Goal: Task Accomplishment & Management: Complete application form

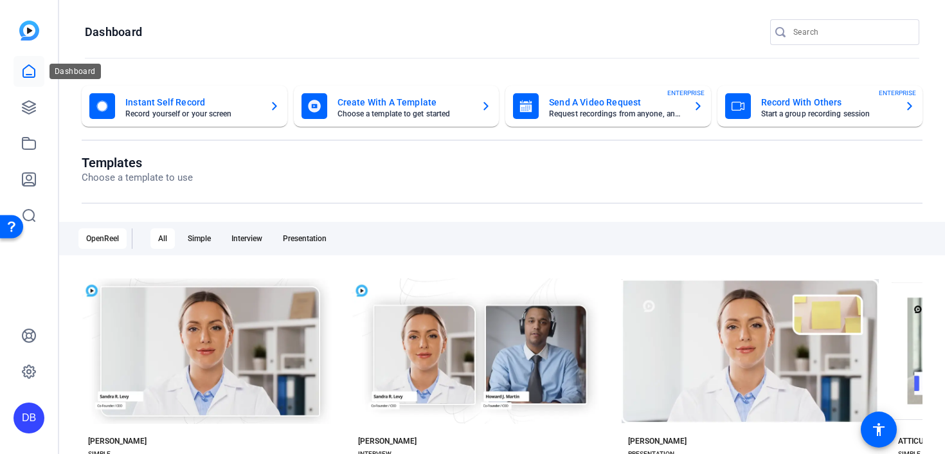
click at [34, 63] on link at bounding box center [28, 71] width 31 height 31
click at [652, 110] on mat-card-subtitle "Request recordings from anyone, anywhere" at bounding box center [616, 114] width 134 height 8
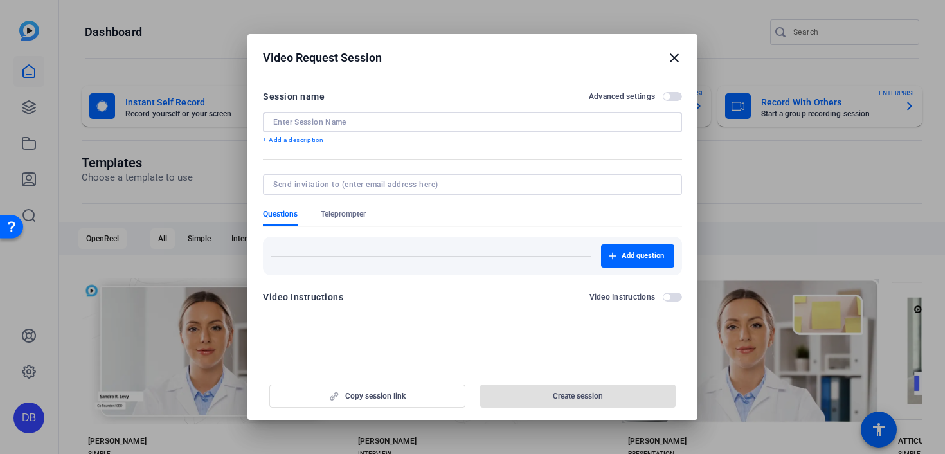
click at [448, 126] on input at bounding box center [472, 122] width 398 height 10
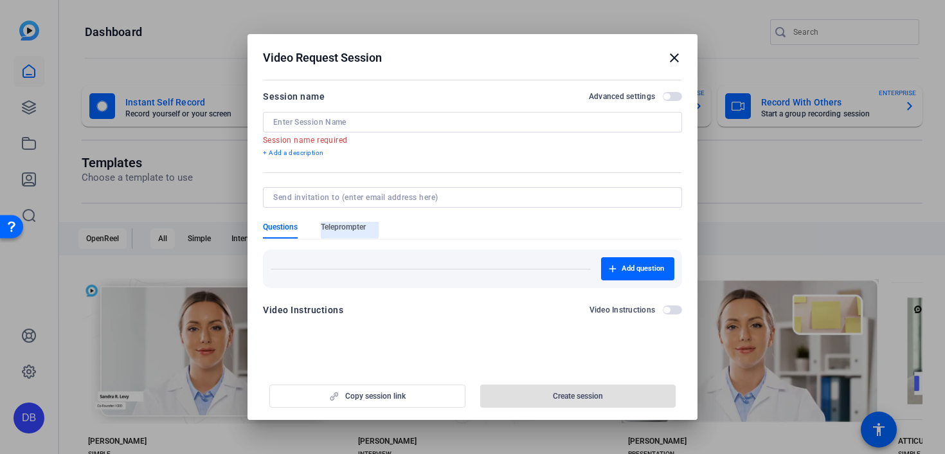
click at [334, 220] on form "Session name Advanced settings Session name required + Add a description Questi…" at bounding box center [472, 207] width 419 height 236
click at [354, 256] on div "Add question" at bounding box center [472, 268] width 419 height 39
click at [323, 127] on input at bounding box center [472, 122] width 398 height 10
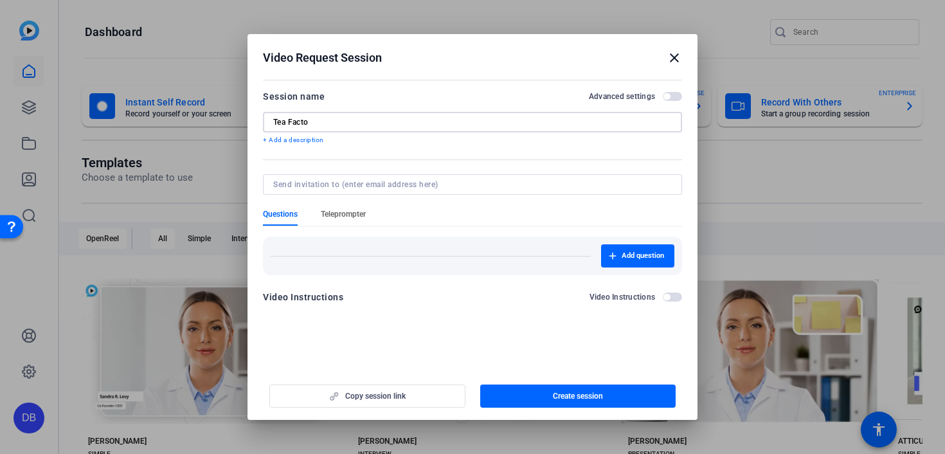
type input "Tea Facto"
click at [339, 210] on span "Teleprompter" at bounding box center [343, 214] width 45 height 10
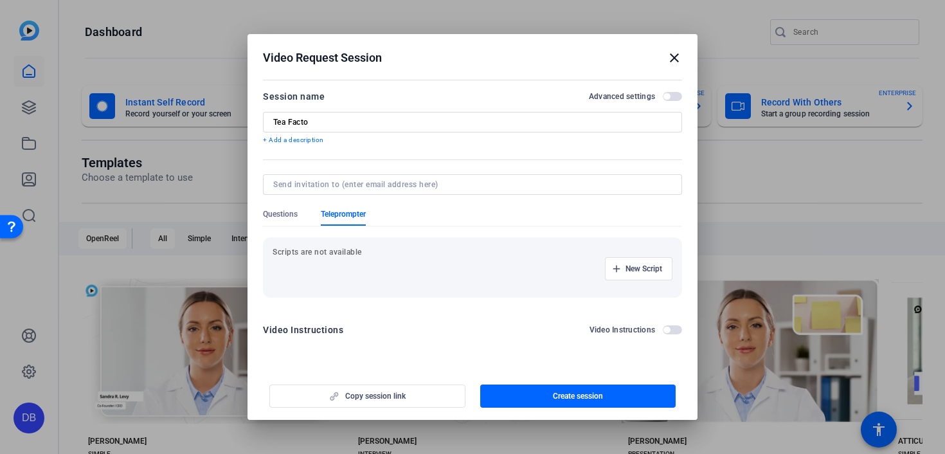
click at [339, 251] on p "Scripts are not available" at bounding box center [472, 252] width 400 height 10
click at [630, 269] on span "New Script" at bounding box center [643, 268] width 37 height 10
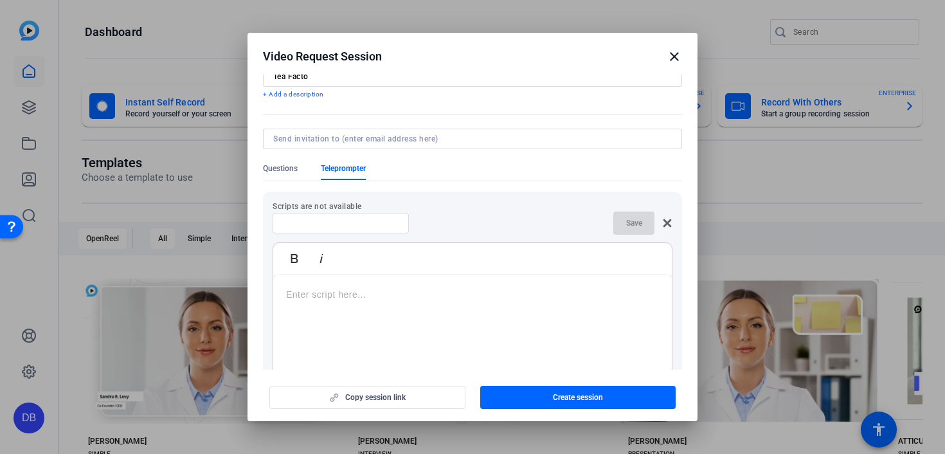
scroll to position [51, 0]
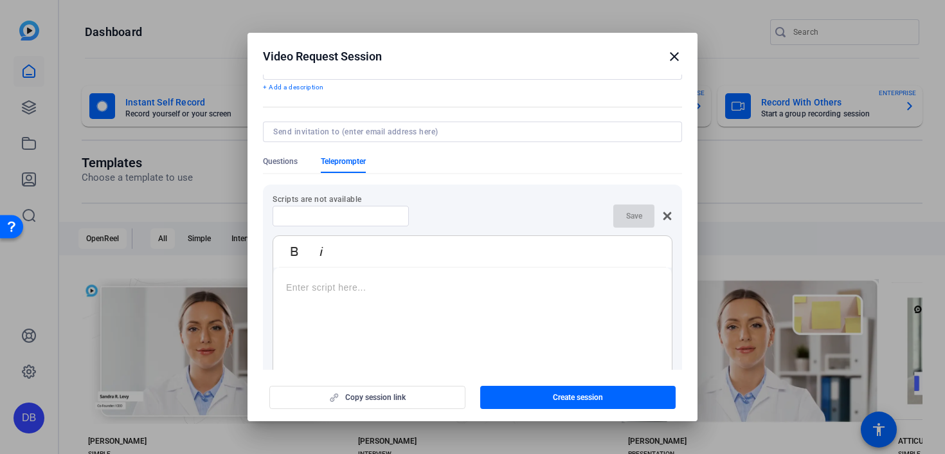
click at [370, 303] on div at bounding box center [472, 347] width 398 height 161
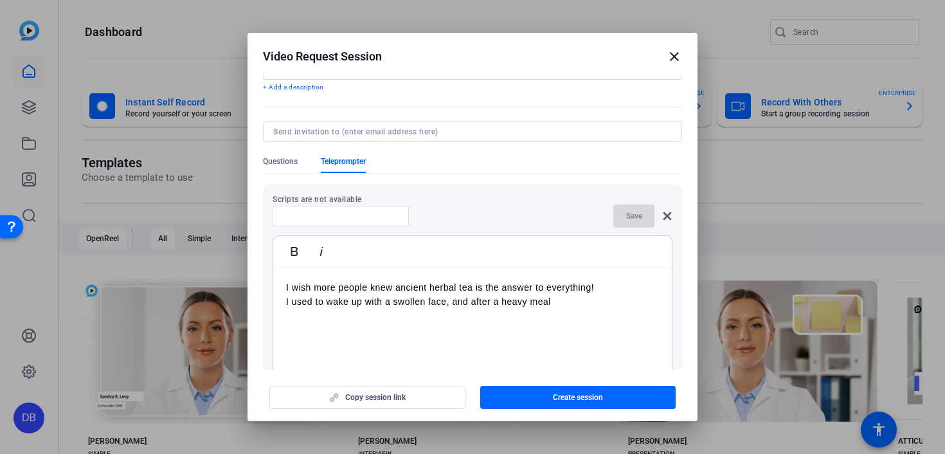
click at [497, 295] on p "I used to wake up with a swollen face, and after a heavy meal" at bounding box center [472, 301] width 373 height 14
click at [570, 305] on p "I used to wake up with a swollen face, and after heavy meal" at bounding box center [472, 301] width 373 height 14
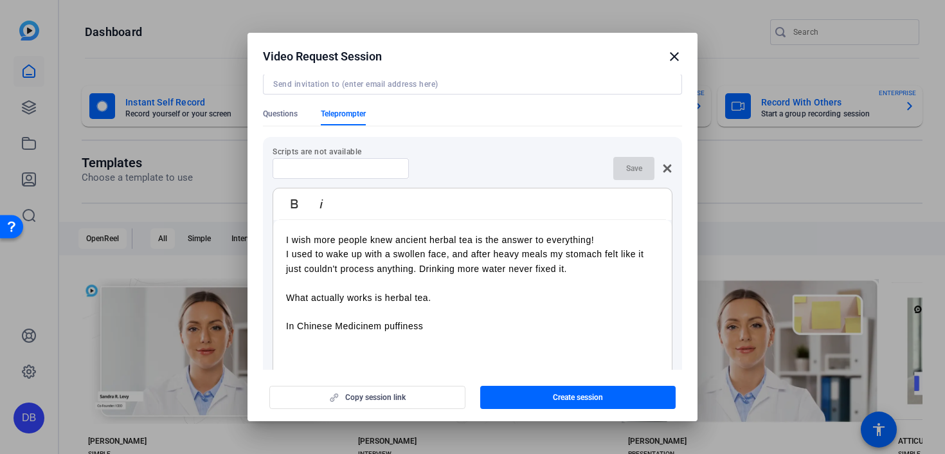
scroll to position [136, 0]
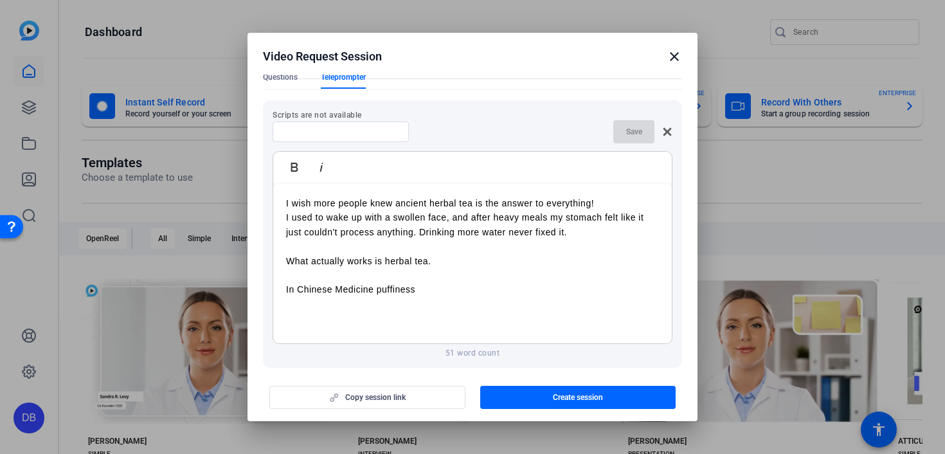
click at [438, 292] on p "In Chinese Medicine puffiness" at bounding box center [472, 289] width 373 height 14
